Goal: Task Accomplishment & Management: Manage account settings

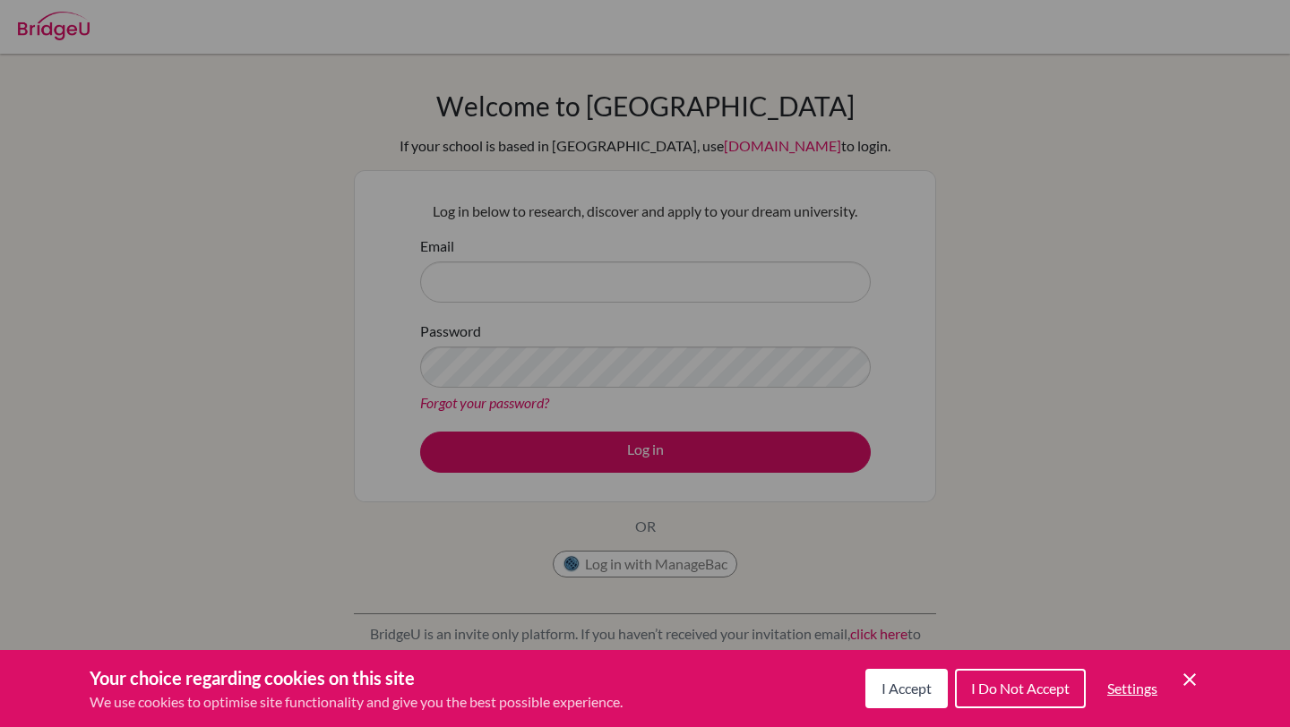
click at [899, 690] on span "I Accept" at bounding box center [907, 688] width 50 height 17
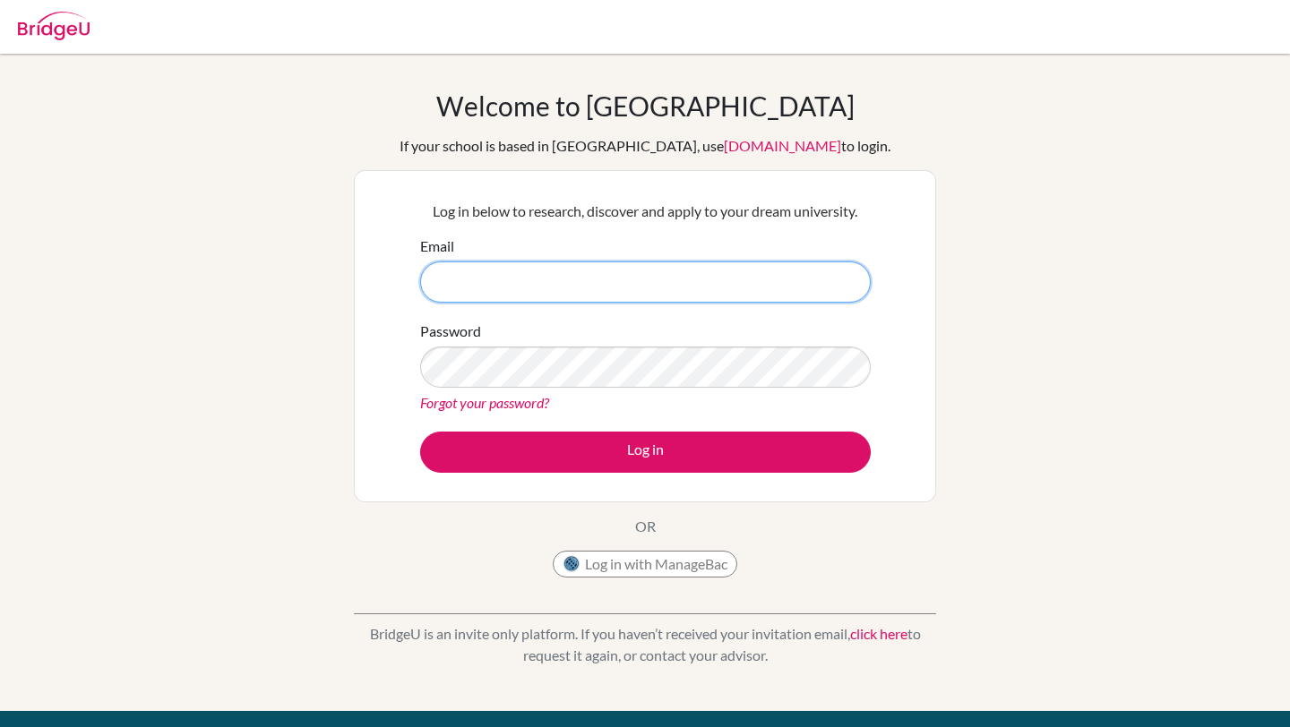
drag, startPoint x: 711, startPoint y: 271, endPoint x: 702, endPoint y: 263, distance: 11.5
click at [711, 271] on input "Email" at bounding box center [645, 282] width 451 height 41
type input "[EMAIL_ADDRESS][DOMAIN_NAME]"
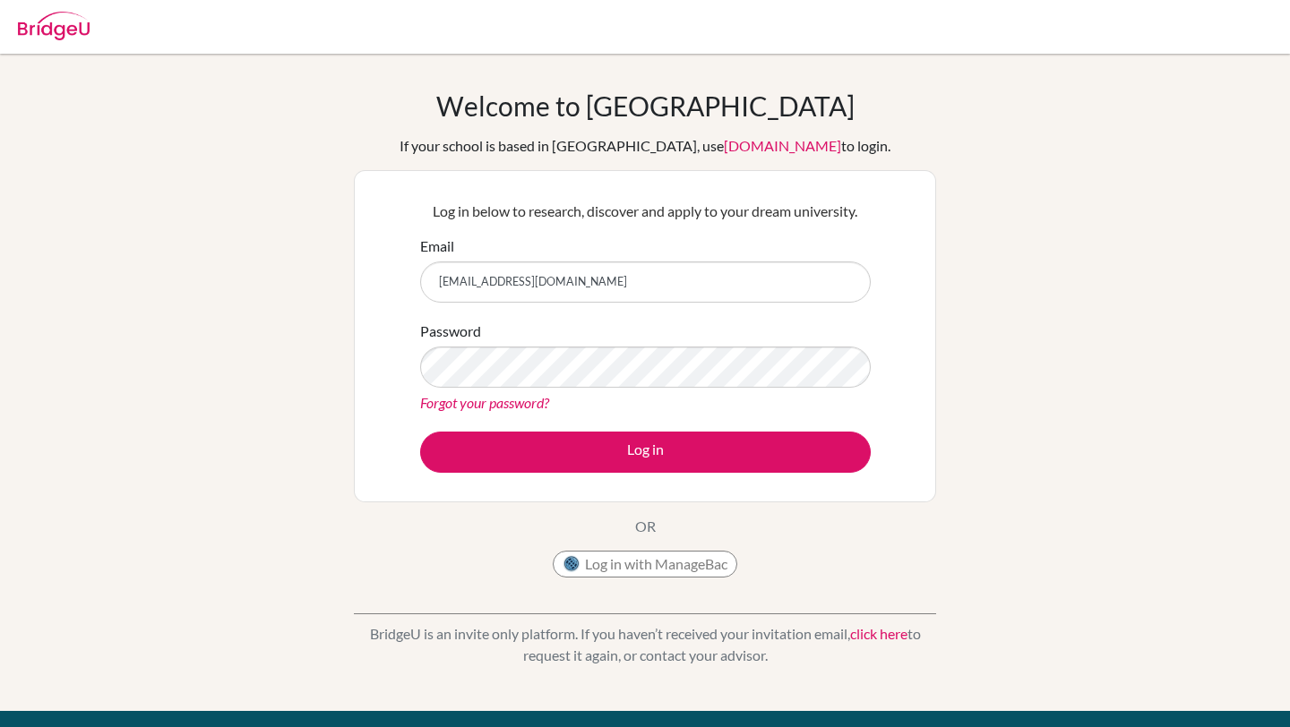
click at [754, 393] on div "Forgot your password?" at bounding box center [645, 403] width 451 height 22
click at [420, 432] on button "Log in" at bounding box center [645, 452] width 451 height 41
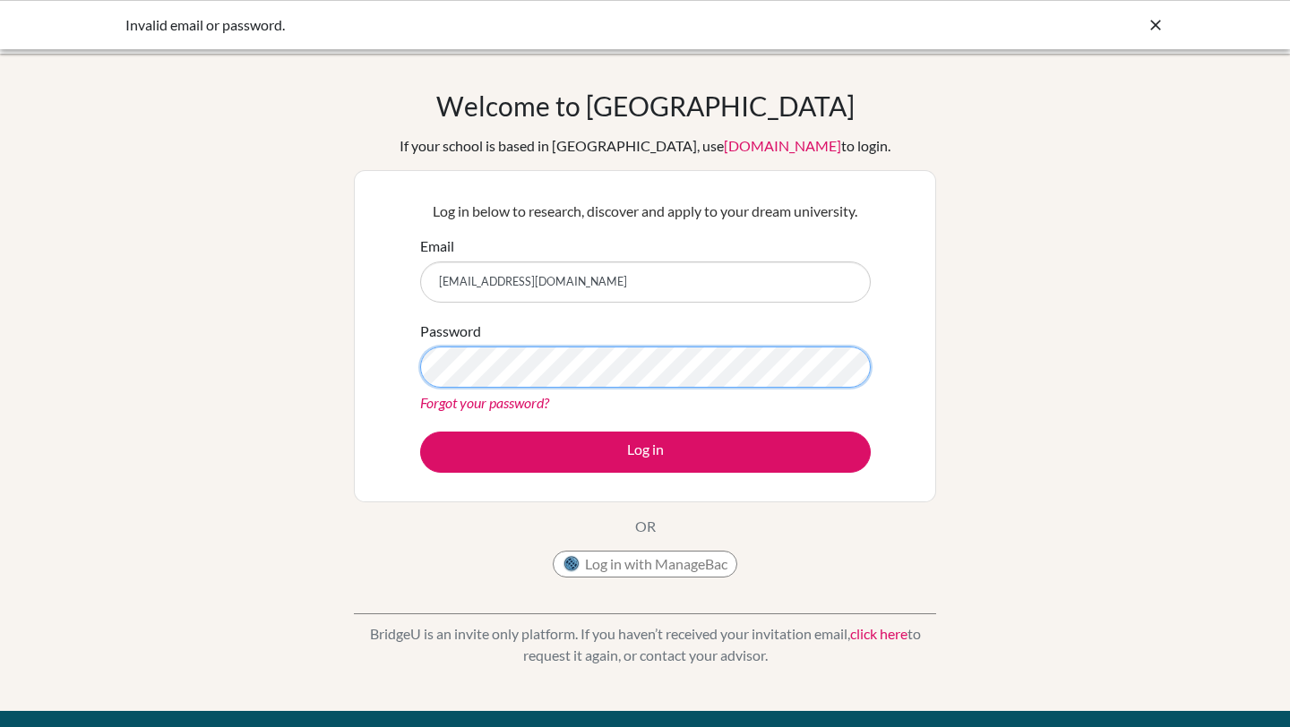
click at [420, 432] on button "Log in" at bounding box center [645, 452] width 451 height 41
